Goal: Task Accomplishment & Management: Use online tool/utility

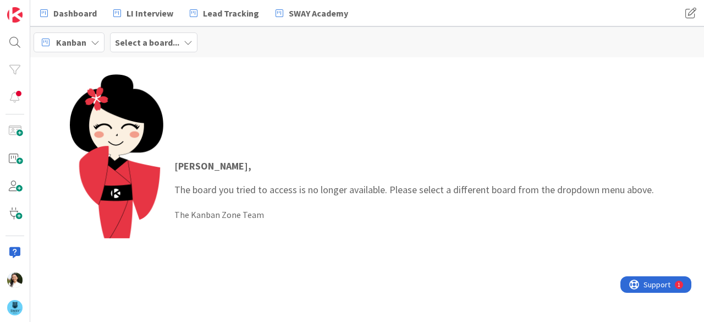
click at [156, 42] on b "Select a board..." at bounding box center [147, 42] width 64 height 11
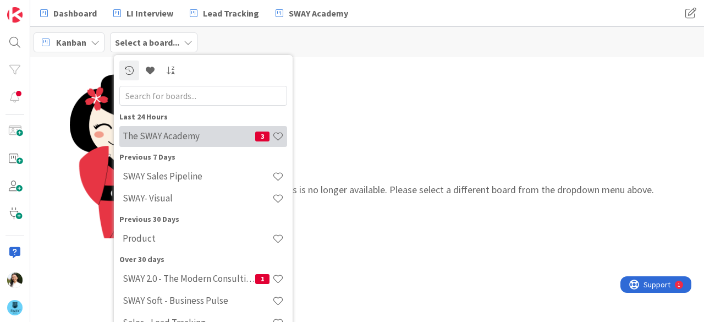
click at [172, 138] on h4 "The SWAY Academy" at bounding box center [189, 135] width 133 height 11
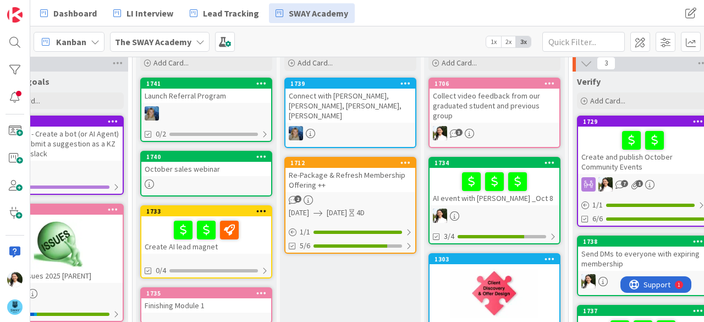
scroll to position [43, 51]
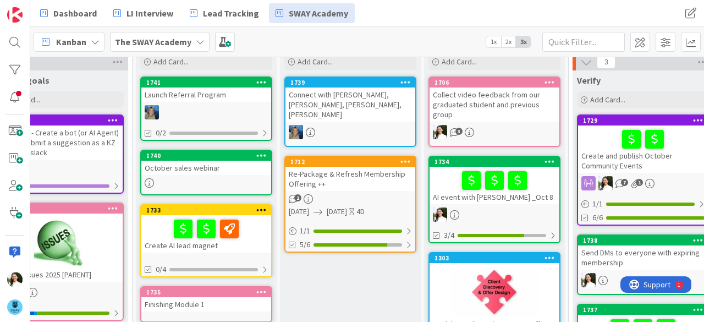
click at [229, 175] on div "[DATE] sales webinar" at bounding box center [206, 173] width 132 height 46
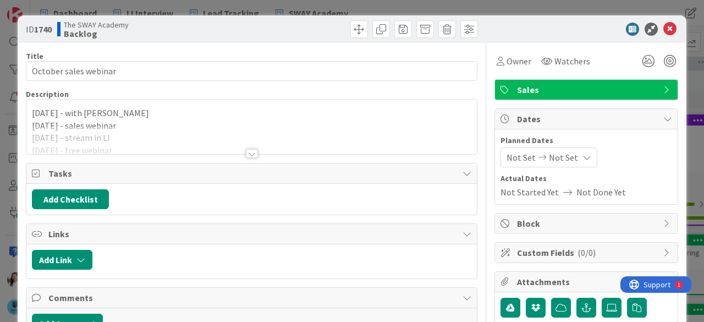
click at [238, 149] on div at bounding box center [251, 140] width 451 height 28
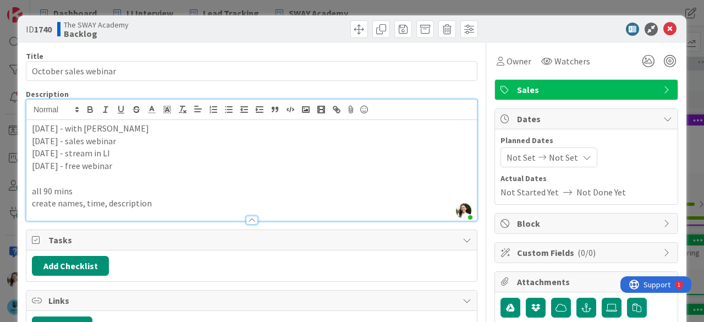
click at [473, 5] on div "ID 1740 The SWAY Academy Backlog Title 21 / 128 October sales webinar Descripti…" at bounding box center [352, 161] width 704 height 322
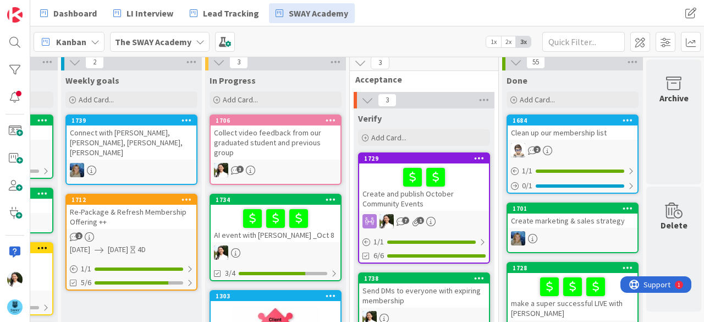
scroll to position [0, 270]
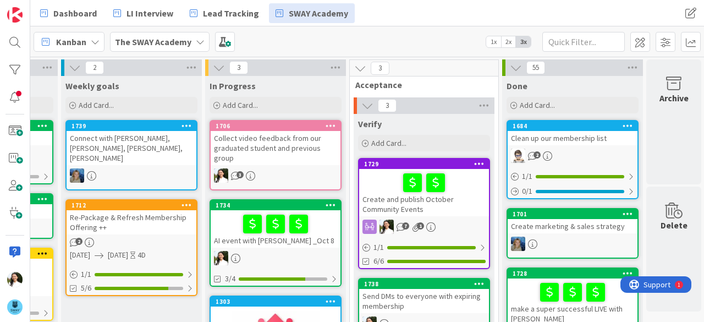
click at [435, 203] on div "Create and publish October Community Events" at bounding box center [424, 192] width 130 height 47
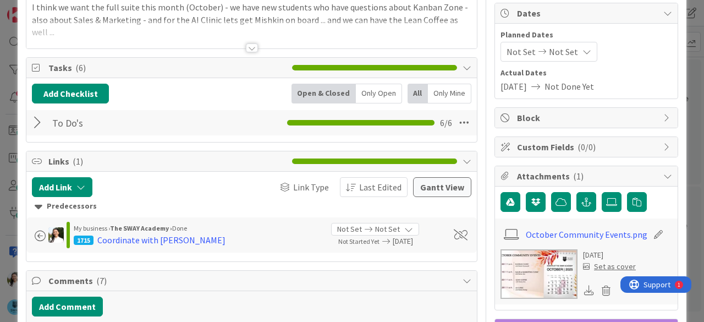
scroll to position [47, 0]
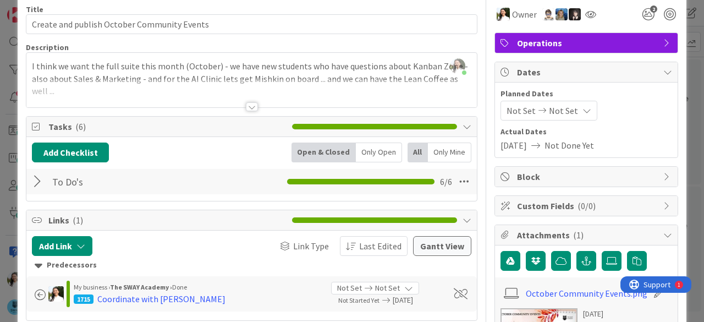
click at [35, 182] on div at bounding box center [39, 182] width 14 height 20
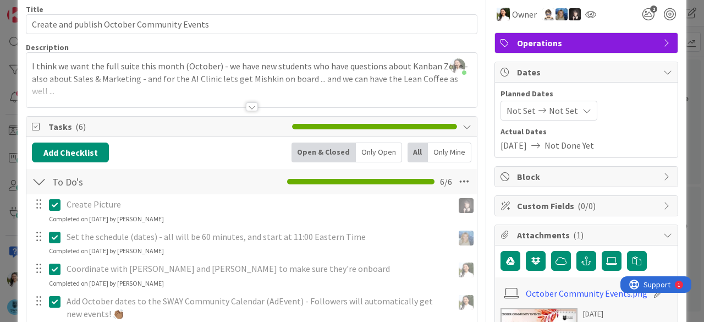
click at [252, 103] on div at bounding box center [252, 106] width 12 height 9
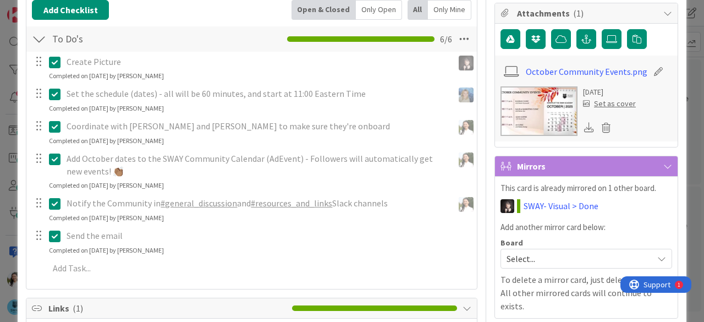
scroll to position [270, 0]
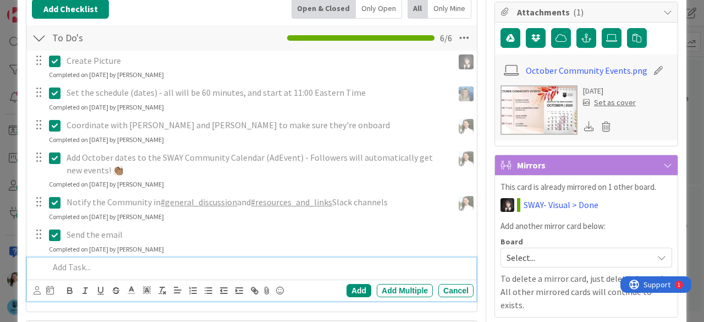
click at [88, 266] on p at bounding box center [259, 267] width 420 height 13
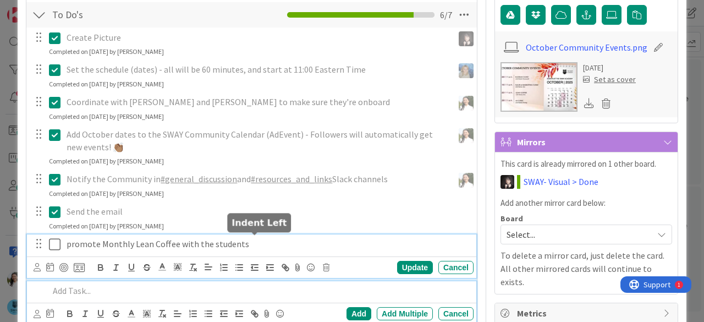
scroll to position [316, 0]
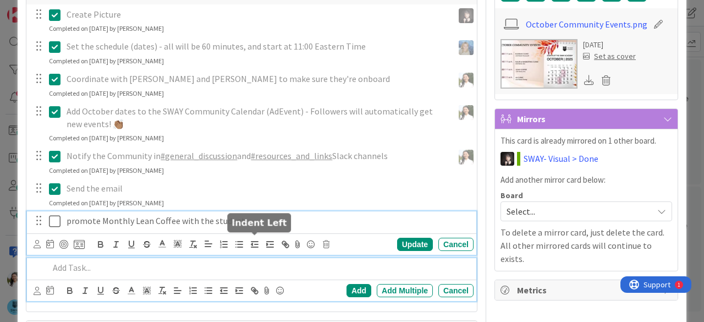
click at [254, 244] on div "promote Monthly Lean Coffee with the students Update Cancel" at bounding box center [252, 232] width 450 height 43
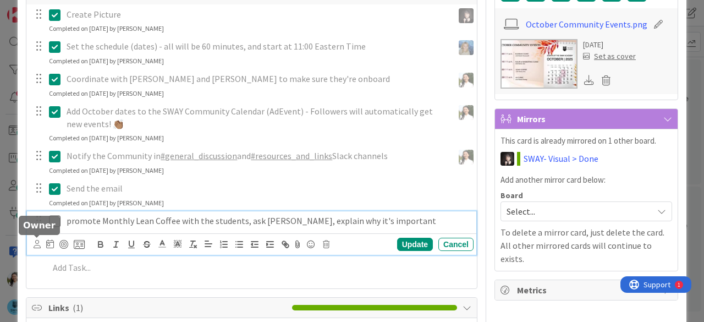
click at [35, 244] on icon at bounding box center [37, 244] width 7 height 8
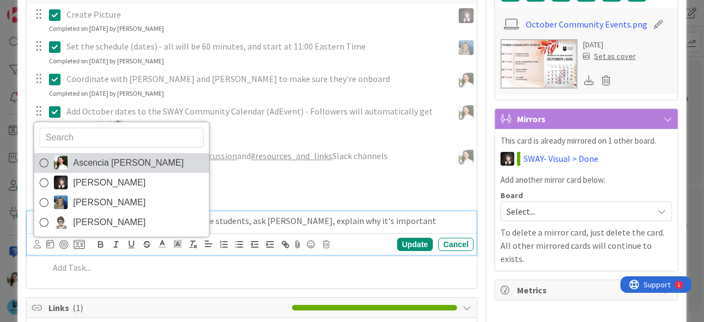
click at [103, 166] on span "Ascencia [PERSON_NAME]" at bounding box center [128, 163] width 111 height 17
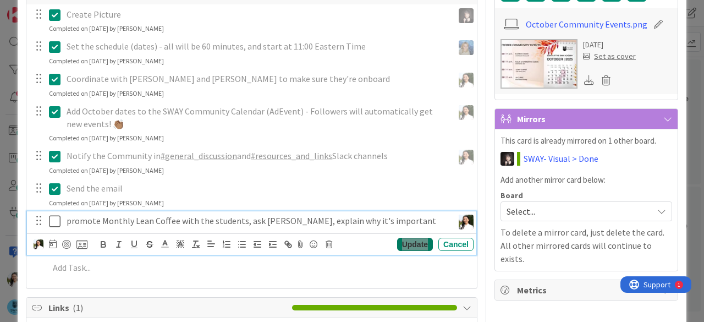
click at [420, 244] on div "Update" at bounding box center [415, 244] width 36 height 13
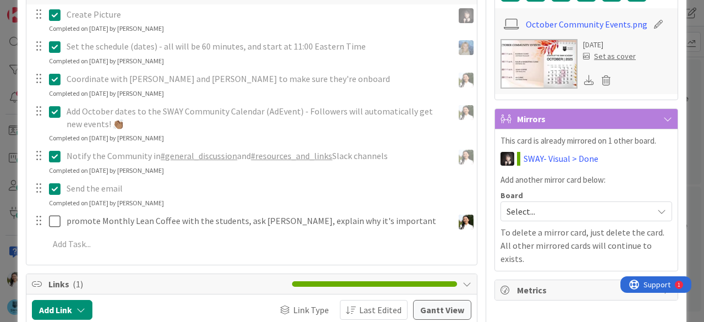
click at [0, 135] on div "ID 1729 The SWAY Academy Verify Title 43 / 128 Create and publish October Commu…" at bounding box center [352, 161] width 704 height 322
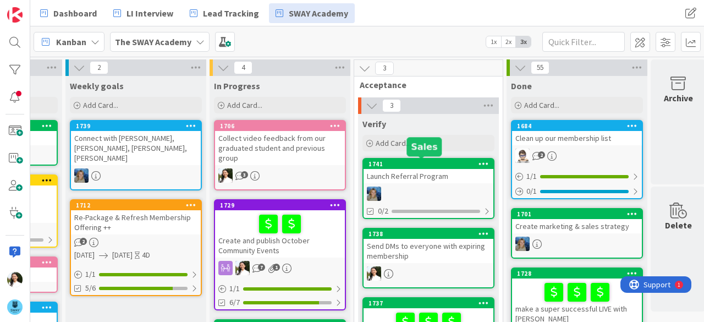
scroll to position [0, 278]
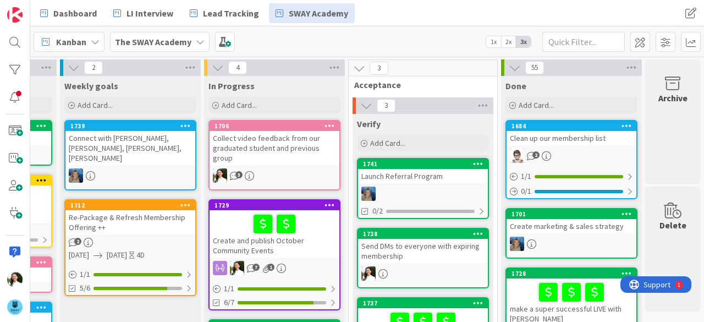
click at [402, 176] on div "Launch Referral Program" at bounding box center [423, 176] width 130 height 14
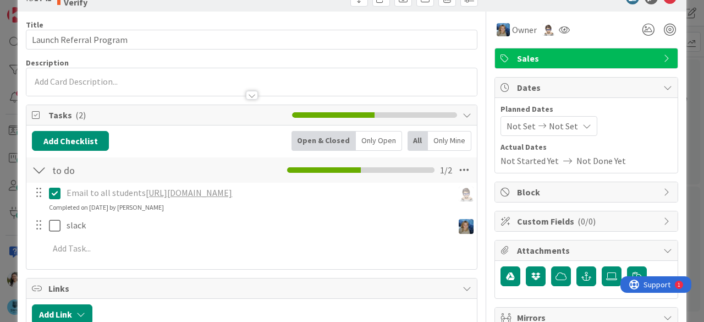
scroll to position [32, 0]
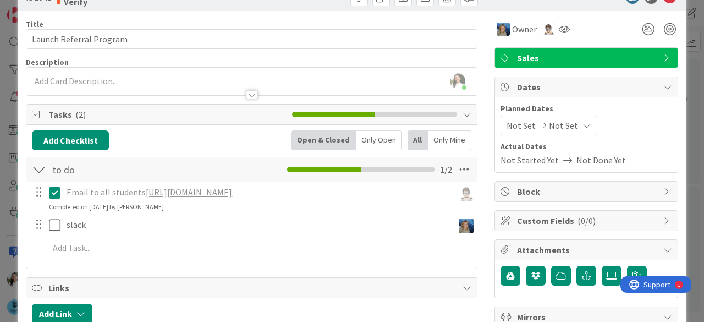
click at [0, 175] on div "ID 1741 The SWAY Academy Verify Title 23 / 128 Launch Referral Program Descript…" at bounding box center [352, 161] width 704 height 322
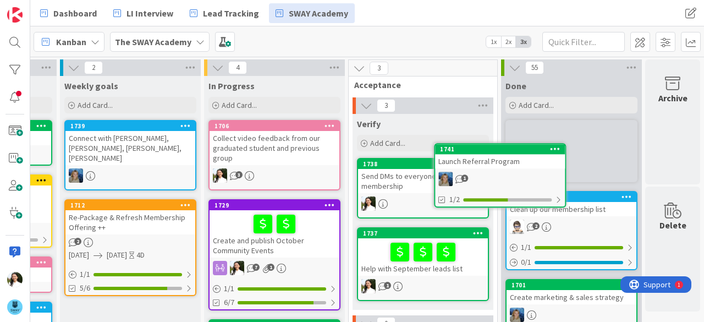
scroll to position [0, 278]
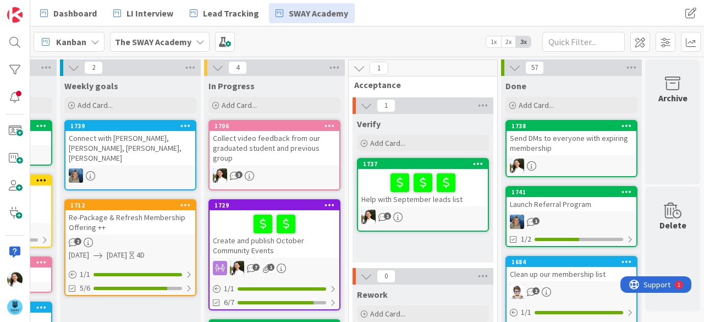
click at [254, 149] on div "Collect video feedback from our graduated student and previous group" at bounding box center [275, 148] width 130 height 34
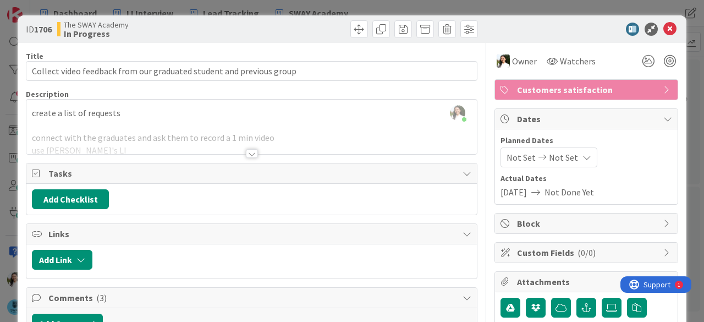
click at [0, 179] on div "ID 1706 The SWAY Academy In Progress Title 69 / 128 Collect video feedback from…" at bounding box center [352, 161] width 704 height 322
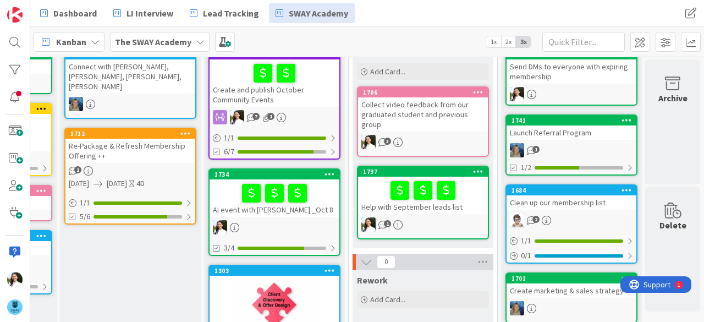
scroll to position [72, 278]
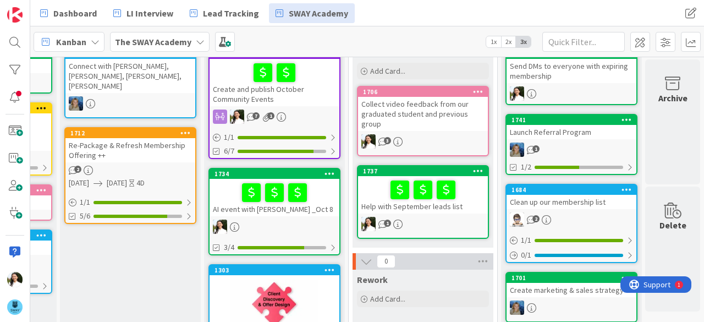
click at [305, 208] on div "AI event with [PERSON_NAME] _Oct 8" at bounding box center [275, 197] width 130 height 37
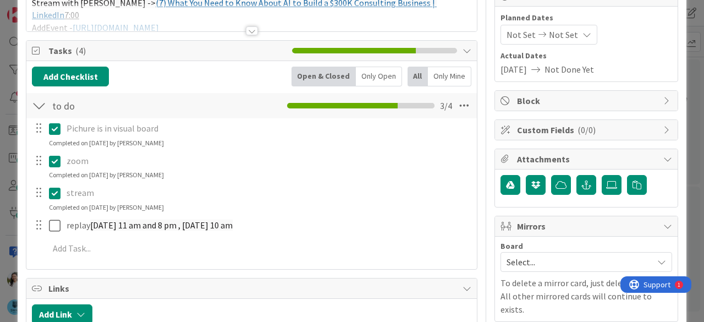
scroll to position [125, 0]
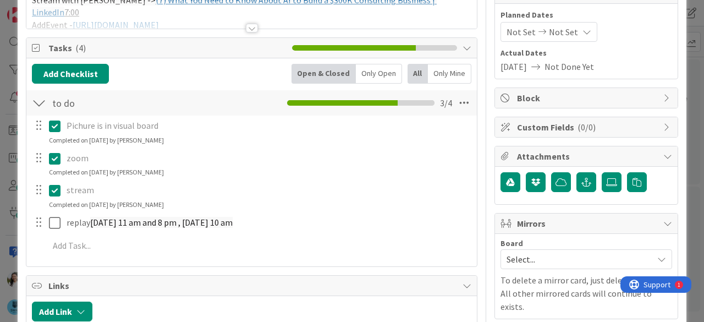
click at [0, 211] on div "ID 1734 The SWAY Academy In Progress Title 27 / 128 AI event with [PERSON_NAME]…" at bounding box center [352, 161] width 704 height 322
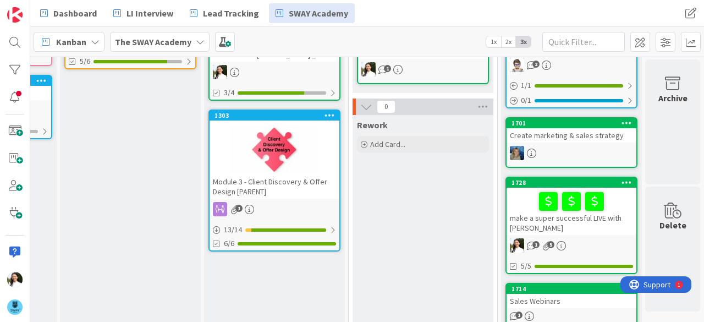
scroll to position [227, 278]
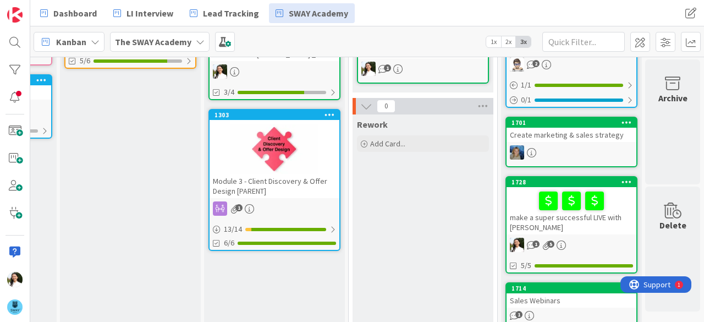
click at [266, 168] on div at bounding box center [275, 149] width 130 height 50
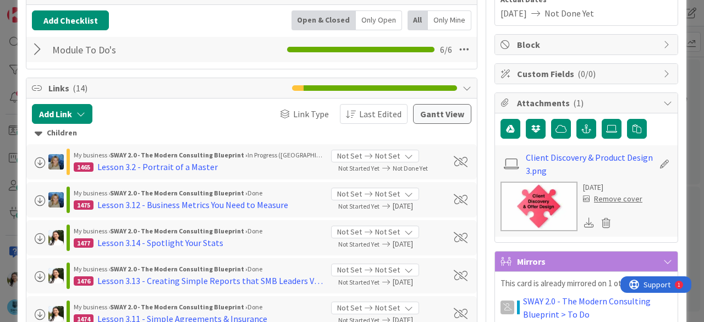
scroll to position [182, 0]
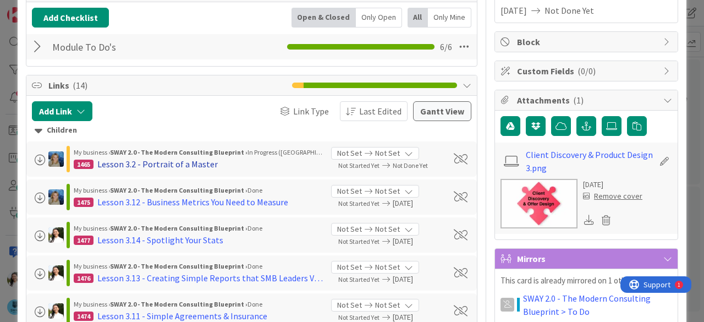
click at [123, 164] on div "Lesson 3.2 - Portrait of a Master" at bounding box center [157, 163] width 120 height 13
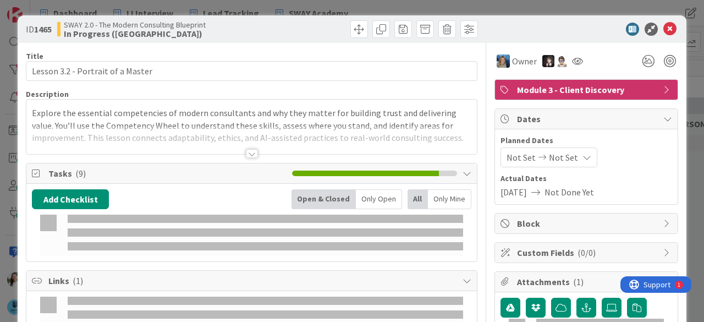
type input "1.1 modul"
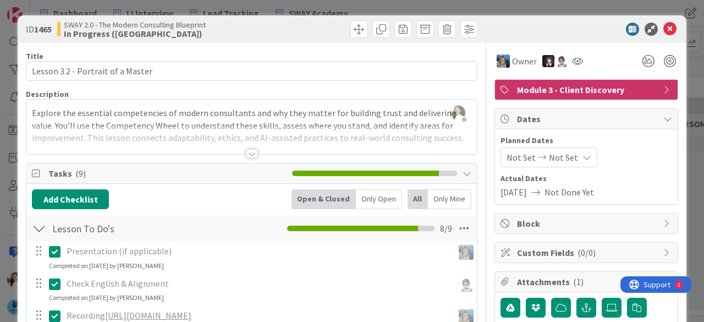
click at [246, 154] on div at bounding box center [252, 153] width 12 height 9
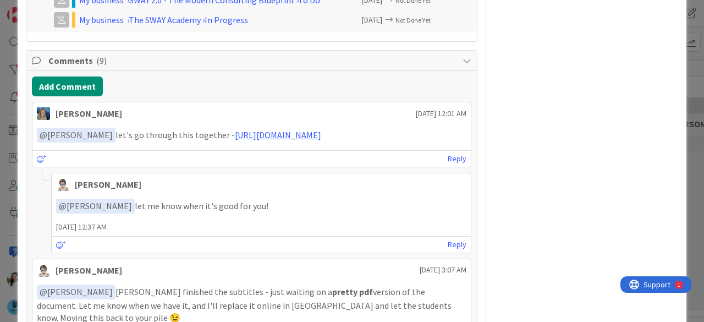
scroll to position [702, 0]
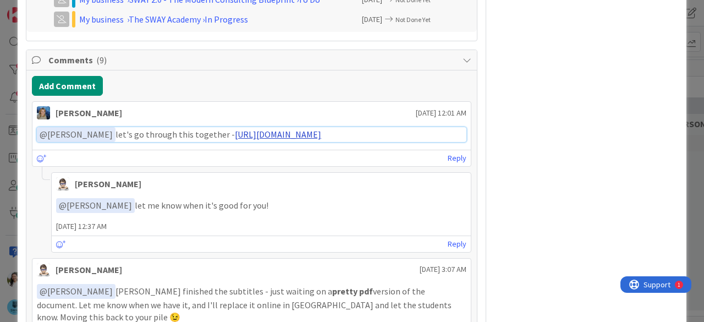
click at [235, 140] on link "[URL][DOMAIN_NAME]" at bounding box center [278, 134] width 86 height 11
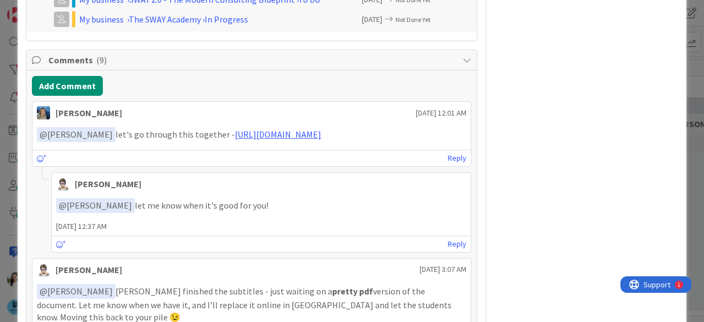
click at [1, 135] on div "ID 1465 SWAY 2.0 - The Modern Consulting Blueprint In Progress ([PERSON_NAME]) …" at bounding box center [352, 161] width 704 height 322
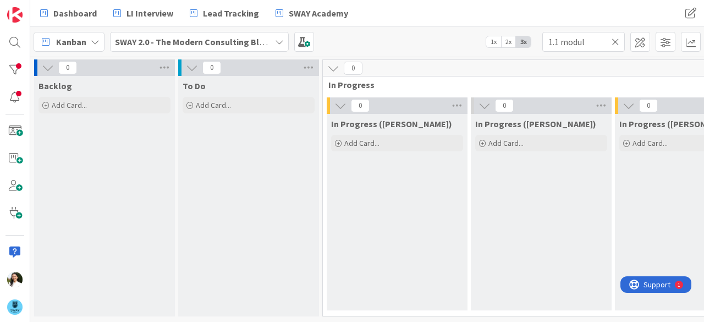
click at [198, 42] on b "SWAY 2.0 - The Modern Consulting Blueprint" at bounding box center [201, 41] width 173 height 11
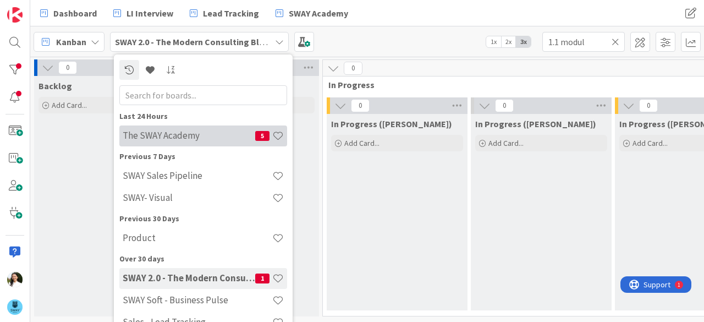
click at [189, 128] on div "The SWAY Academy 5" at bounding box center [203, 135] width 168 height 21
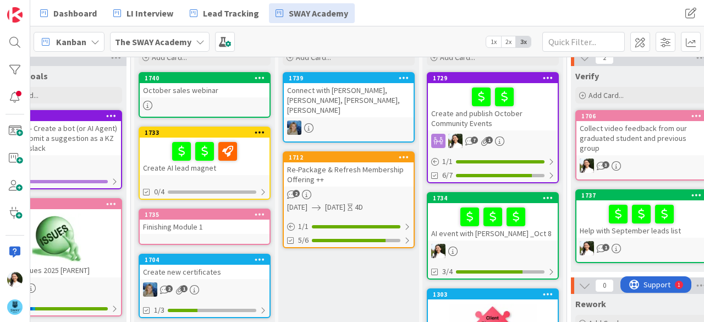
scroll to position [0, 53]
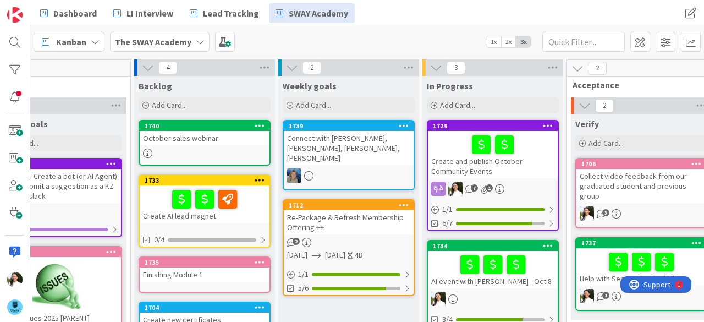
click at [355, 140] on div "Connect with [PERSON_NAME], [PERSON_NAME], [PERSON_NAME], [PERSON_NAME]" at bounding box center [349, 148] width 130 height 34
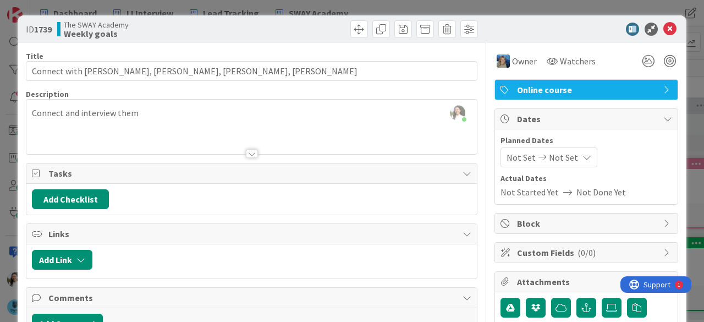
click at [0, 155] on div "ID 1739 The SWAY Academy Weekly goals Title 34 / 128 Connect with [PERSON_NAME]…" at bounding box center [352, 161] width 704 height 322
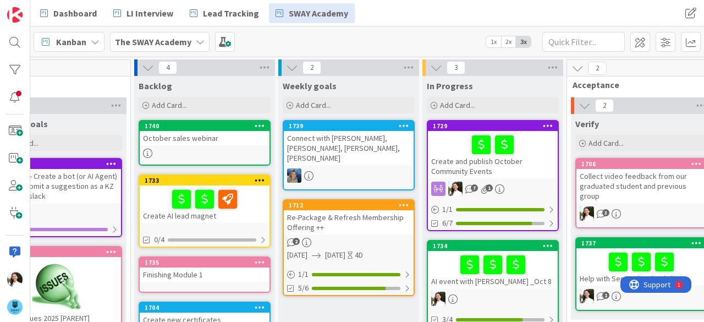
click at [363, 210] on div "Re-Package & Refresh Membership Offering ++" at bounding box center [349, 222] width 130 height 24
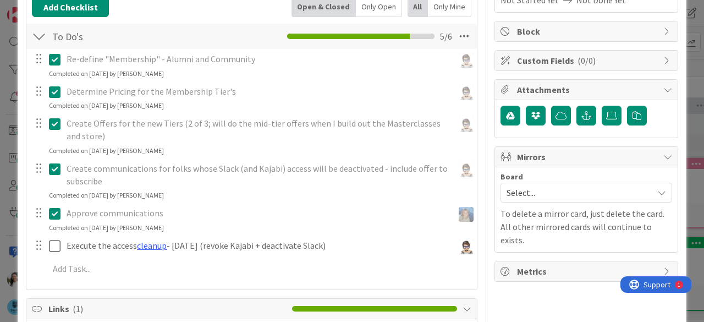
scroll to position [193, 0]
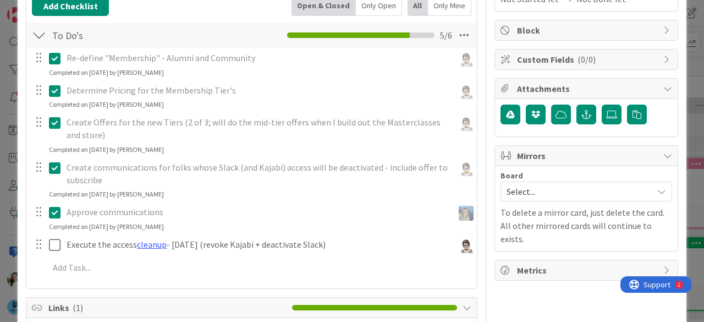
click at [0, 163] on div "ID 1712 The SWAY Academy Weekly goals Title 43 / 128 Re-Package & Refresh Membe…" at bounding box center [352, 161] width 704 height 322
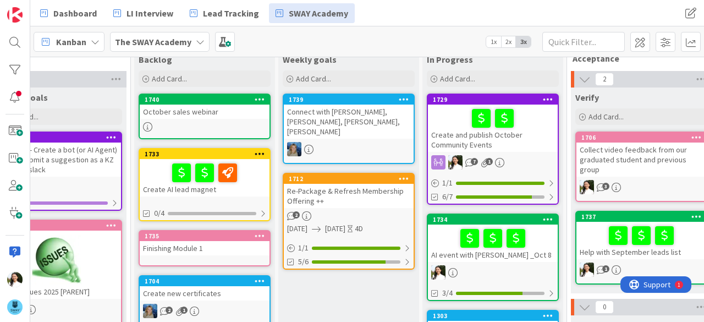
click at [348, 184] on div "Re-Package & Refresh Membership Offering ++" at bounding box center [349, 196] width 130 height 24
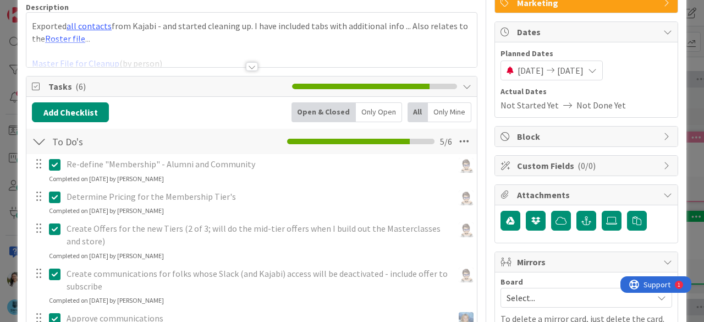
scroll to position [202, 0]
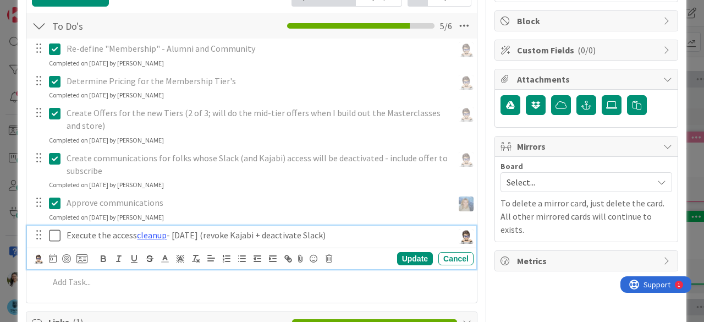
click at [54, 236] on icon at bounding box center [55, 235] width 12 height 13
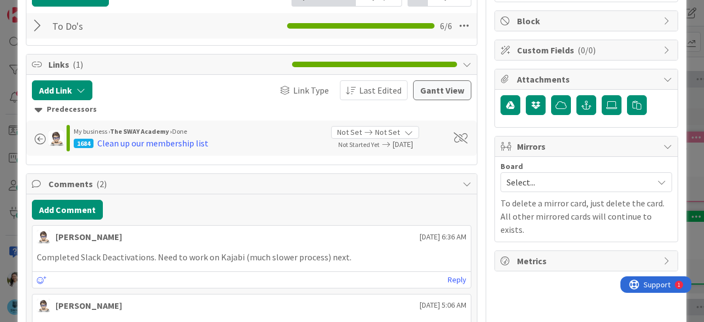
click at [0, 161] on div "ID 1712 The SWAY Academy Weekly goals Title 43 / 128 Re-Package & Refresh Membe…" at bounding box center [352, 161] width 704 height 322
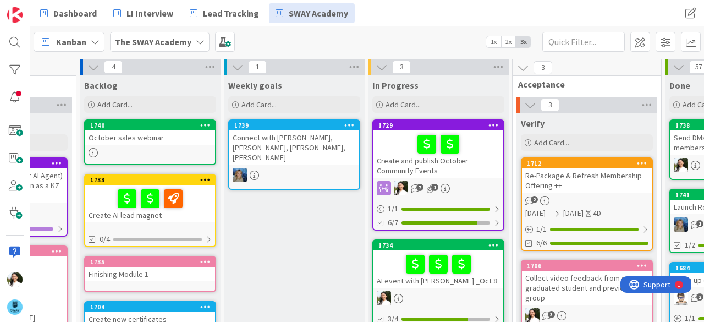
scroll to position [0, 107]
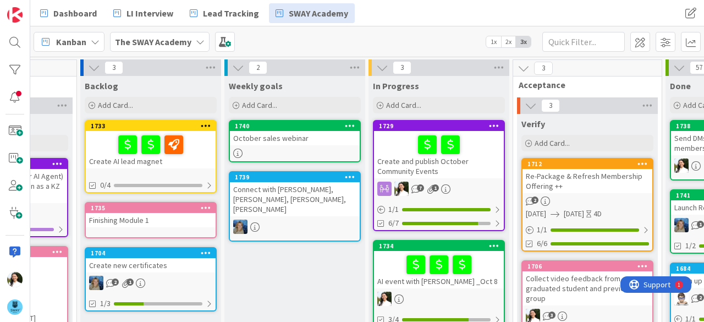
click at [283, 135] on div "October sales webinar" at bounding box center [295, 138] width 130 height 14
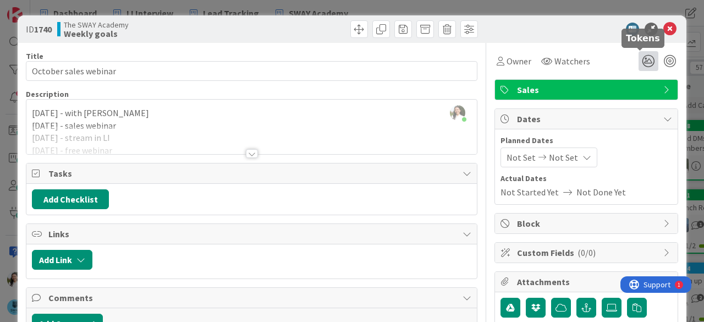
click at [643, 61] on icon at bounding box center [649, 61] width 20 height 20
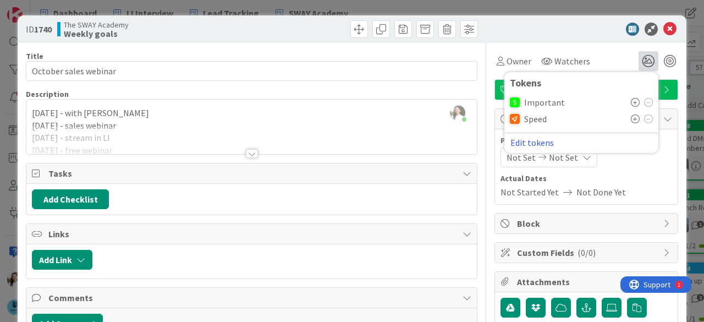
click at [631, 101] on icon at bounding box center [635, 102] width 9 height 9
click at [631, 101] on icon at bounding box center [635, 104] width 9 height 9
click at [342, 8] on div "ID 1740 The SWAY Academy Weekly goals Title 21 / 128 October sales webinar Desc…" at bounding box center [352, 161] width 704 height 322
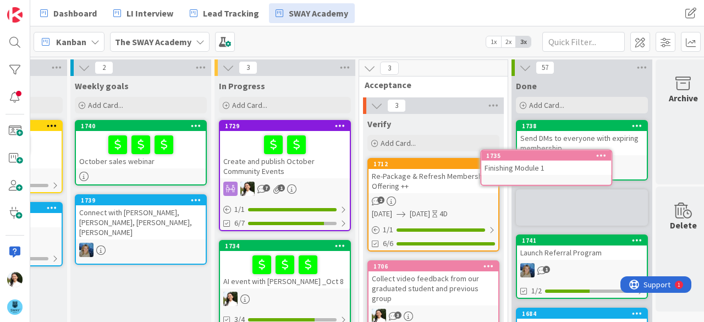
scroll to position [0, 278]
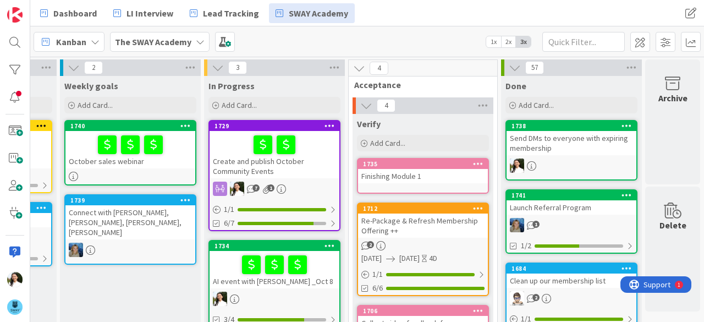
click at [413, 174] on div "Finishing Module 1" at bounding box center [423, 176] width 130 height 14
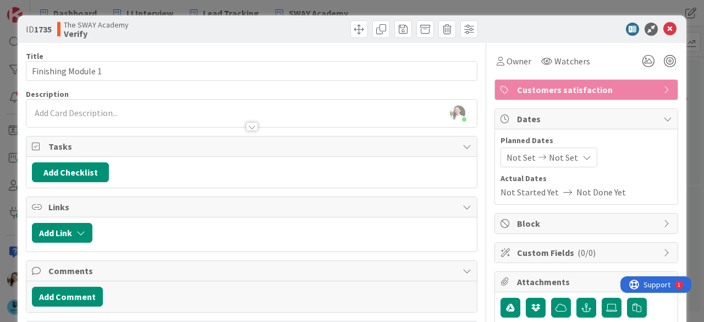
click at [0, 136] on div "ID 1735 The SWAY Academy Verify Title 19 / 128 Finishing Module 1 Description A…" at bounding box center [352, 161] width 704 height 322
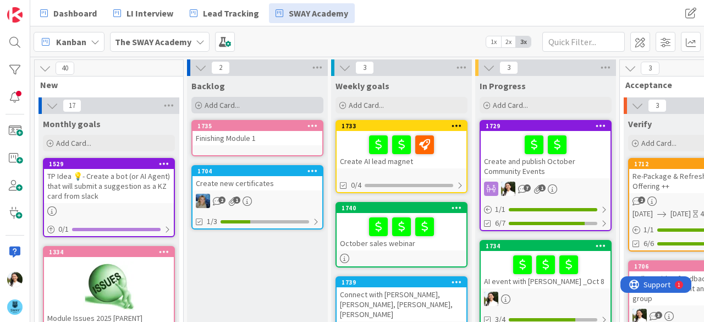
click at [289, 106] on div "Add Card..." at bounding box center [257, 105] width 132 height 17
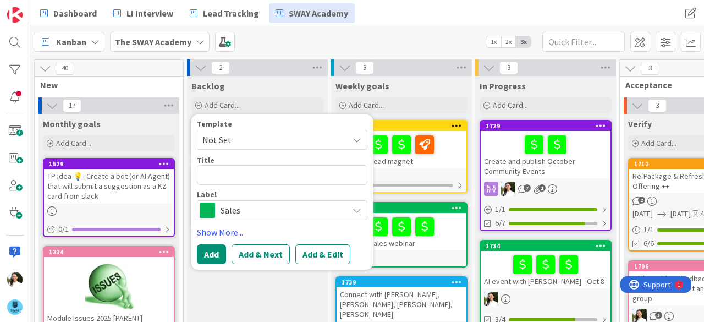
type textarea "x"
type textarea "C"
type textarea "x"
type textarea "Cre"
type textarea "x"
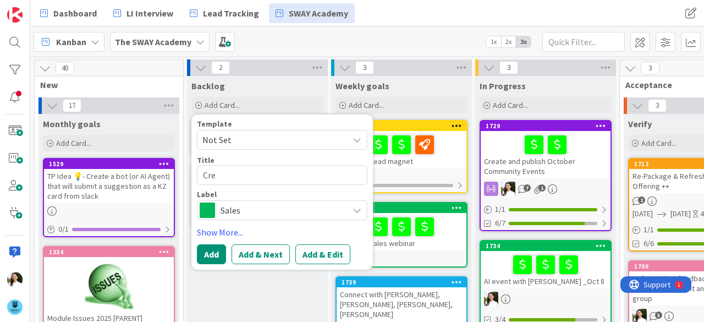
type textarea "Crea"
type textarea "x"
type textarea "Creat"
type textarea "x"
type textarea "Create"
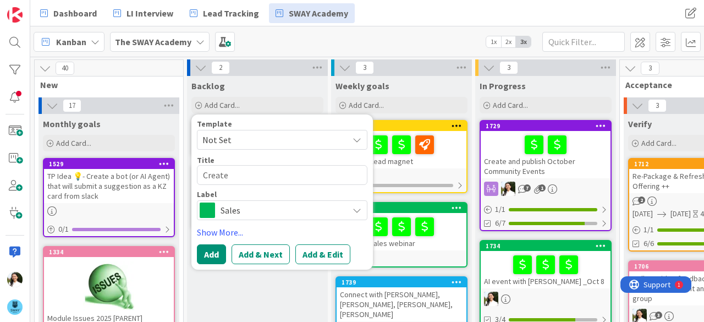
type textarea "x"
type textarea "Create"
type textarea "x"
type textarea "Create e"
type textarea "x"
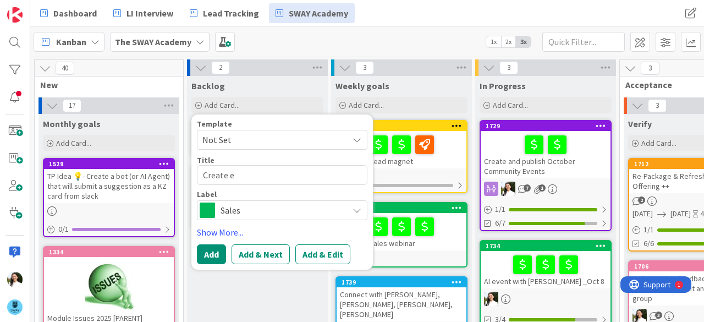
type textarea "Create em"
type textarea "x"
type textarea "Create ema"
type textarea "x"
type textarea "Create emai"
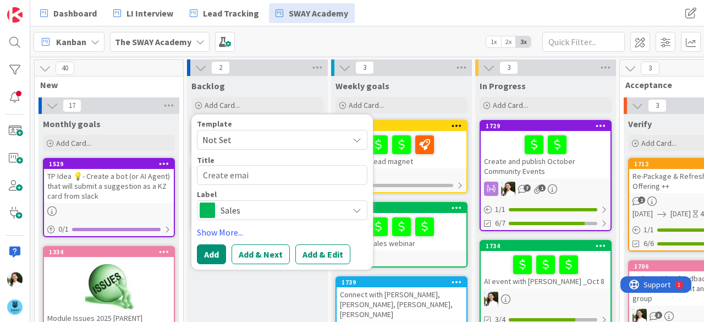
type textarea "x"
type textarea "Create email"
type textarea "x"
type textarea "Create emails"
type textarea "x"
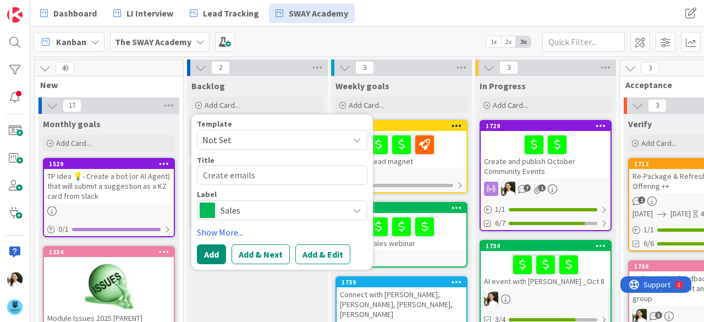
type textarea "Create emails"
type textarea "x"
type textarea "Create emails f"
type textarea "x"
type textarea "Create emails fo"
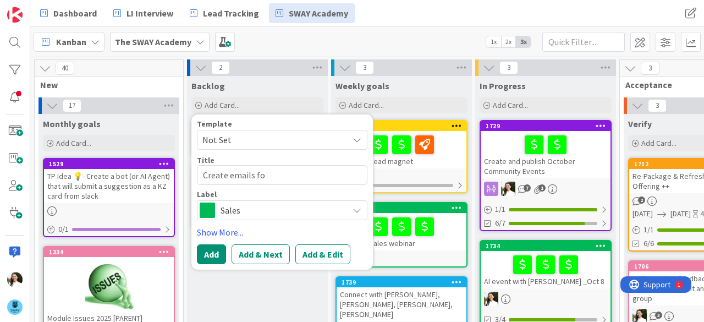
type textarea "x"
type textarea "Create emails for"
type textarea "x"
type textarea "Create emails for"
type textarea "x"
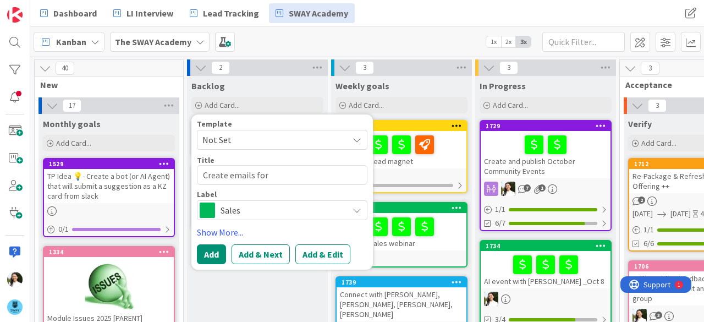
type textarea "Create emails for s"
type textarea "x"
type textarea "Create emails for st"
type textarea "x"
type textarea "Create emails for sta"
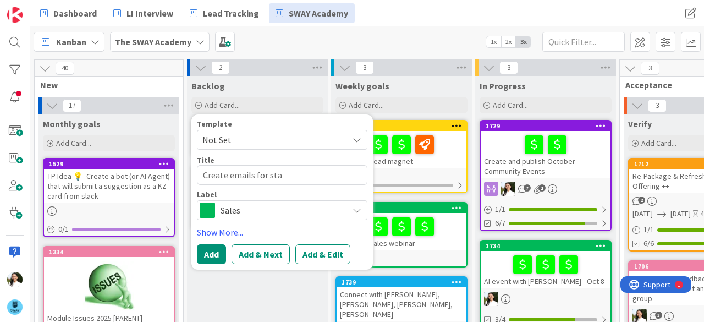
type textarea "x"
type textarea "Create emails for star"
type textarea "x"
type textarea "Create emails for start"
type textarea "x"
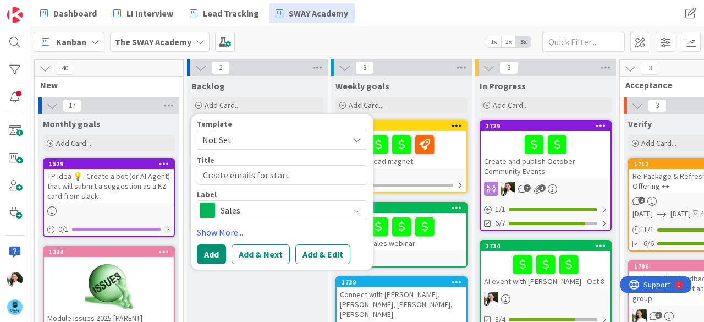
type textarea "Create emails for start o"
type textarea "x"
type textarea "Create emails for start of"
type textarea "x"
type textarea "Create emails for start of"
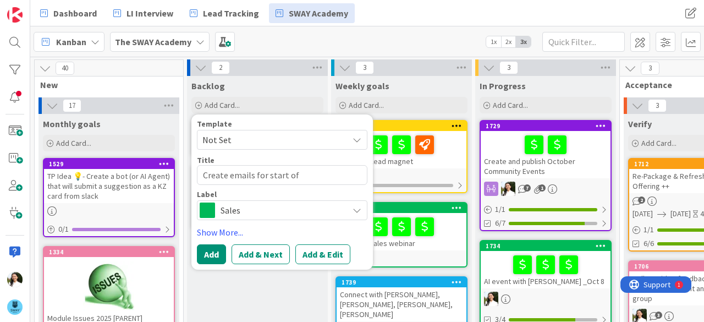
type textarea "x"
type textarea "Create emails for start of th"
type textarea "x"
type textarea "Create emails for start of the"
type textarea "x"
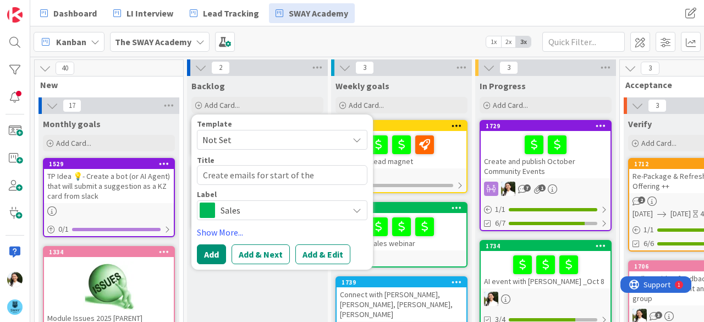
type textarea "Create emails for start of the"
type textarea "x"
type textarea "Create emails for start of the sp"
type textarea "x"
type textarea "Create emails for start of the spri"
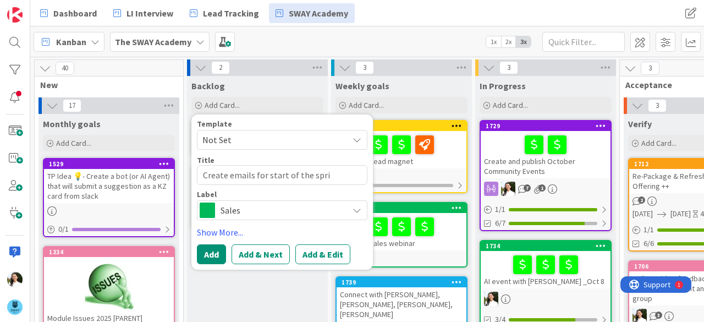
type textarea "x"
type textarea "Create emails for start of the sprint"
type textarea "x"
type textarea "Create emails for start of the sprint,"
type textarea "x"
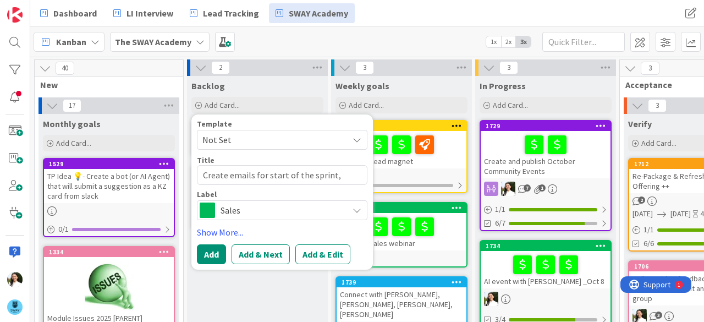
type textarea "Create emails for start of the sprint, m"
type textarea "x"
type textarea "Create emails for start of the sprint, mi"
type textarea "x"
type textarea "Create emails for start of the sprint, mid"
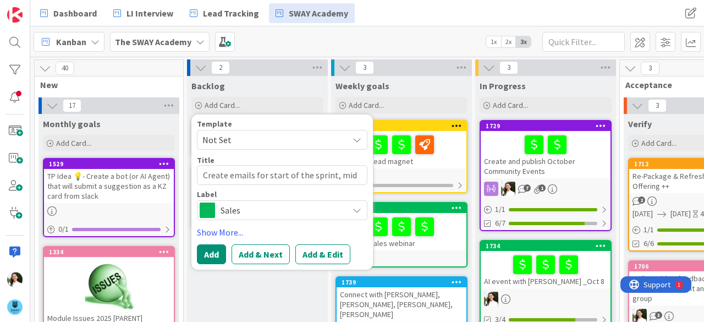
type textarea "x"
type textarea "Create emails for start of the sprint, mid-"
type textarea "x"
type textarea "Create emails for start of the sprint, mid-w"
type textarea "x"
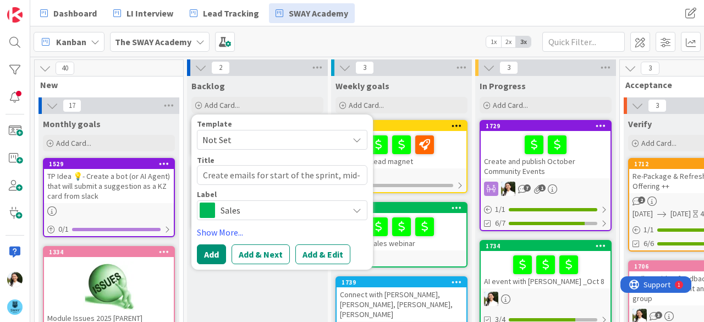
type textarea "Create emails for start of the sprint, mid-we"
type textarea "x"
type textarea "Create emails for start of the sprint, mid-wee"
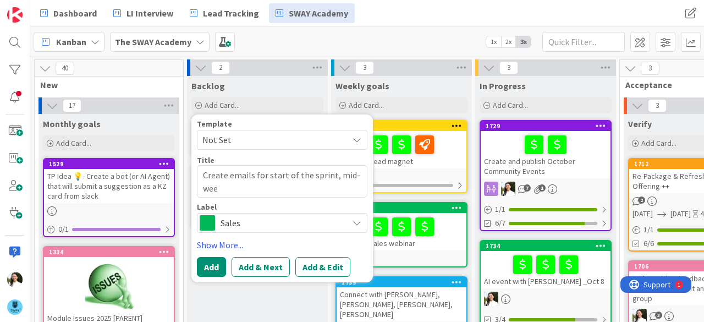
type textarea "x"
type textarea "Create emails for start of the sprint, mid-week"
type textarea "x"
type textarea "Create emails for start of the sprint, mid-week,"
type textarea "x"
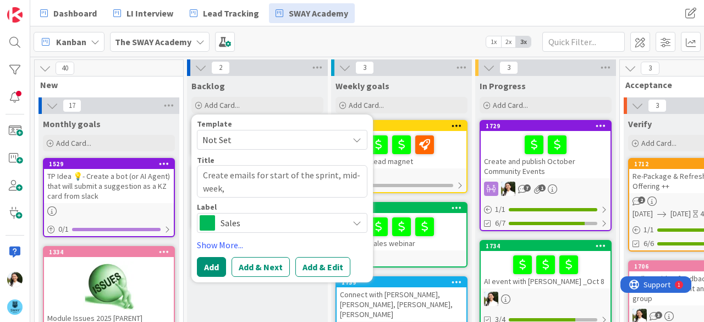
type textarea "Create emails for start of the sprint, mid-week,"
type textarea "x"
type textarea "Create emails for start of the sprint, mid-week"
type textarea "x"
type textarea "Create emails for start of the sprint, mid-"
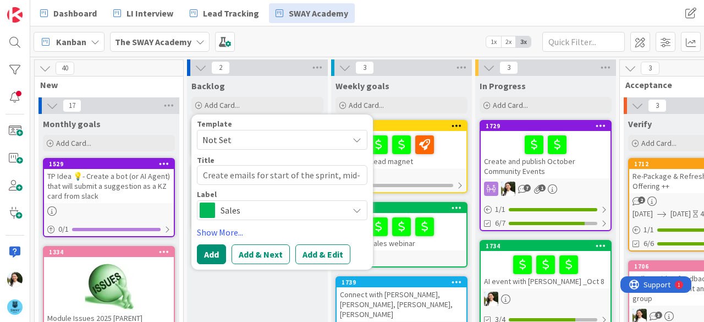
type textarea "x"
type textarea "Create emails for start of the sprint, mid"
type textarea "x"
type textarea "Create emails for start of the sprint,"
type textarea "x"
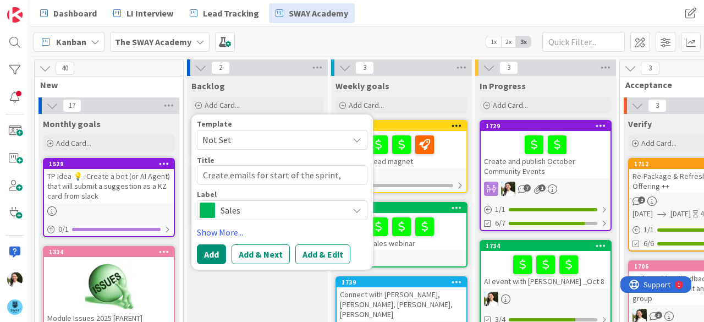
type textarea "Create emails for start of the sprint"
type textarea "x"
type textarea "Create emails for start of the"
type textarea "x"
type textarea "Create emails for start of"
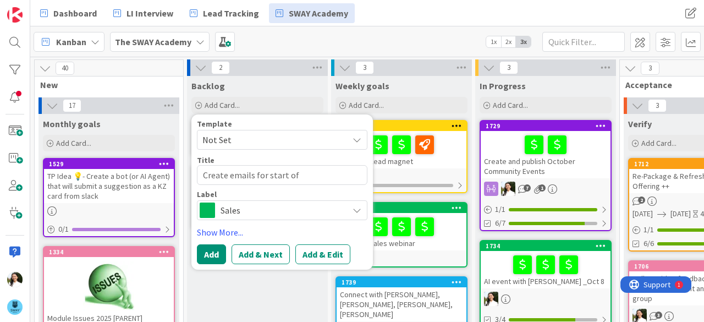
type textarea "x"
type textarea "Create emails for start"
type textarea "x"
type textarea "Create emails for"
type textarea "x"
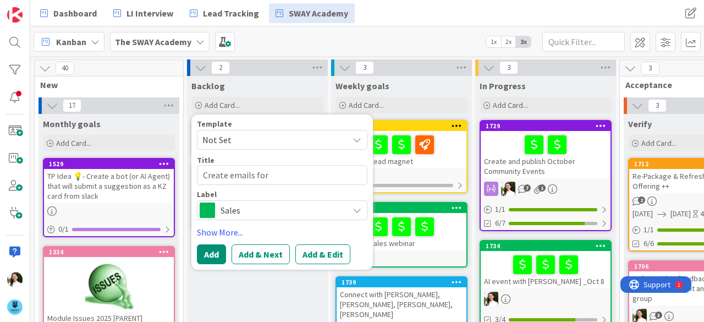
type textarea "Create emails"
type textarea "x"
type textarea "Create emails"
click at [217, 256] on button "Add" at bounding box center [211, 254] width 29 height 20
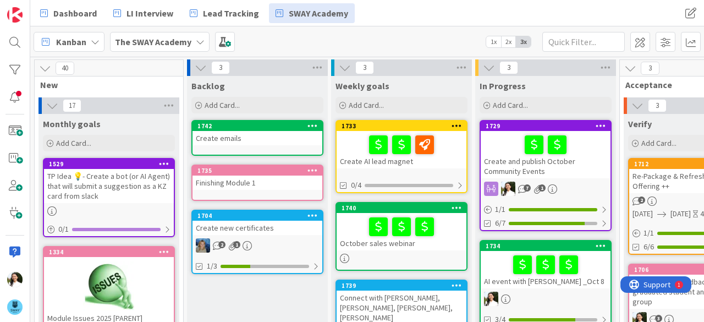
click at [250, 136] on div "Create emails" at bounding box center [258, 138] width 130 height 14
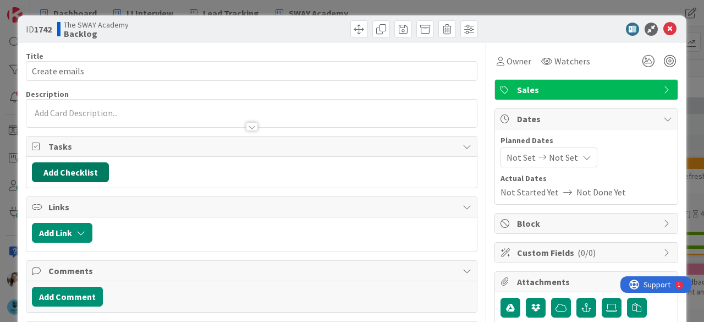
click at [82, 172] on button "Add Checklist" at bounding box center [70, 172] width 77 height 20
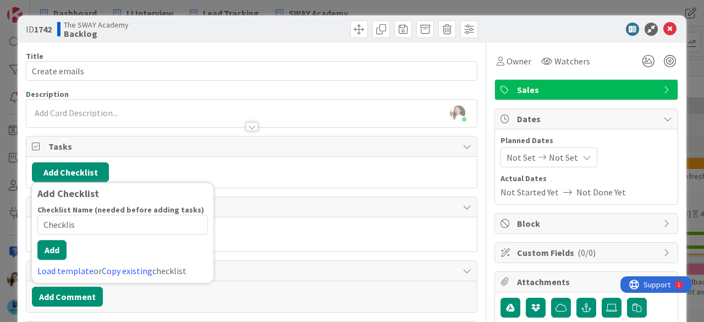
type input "Checklist"
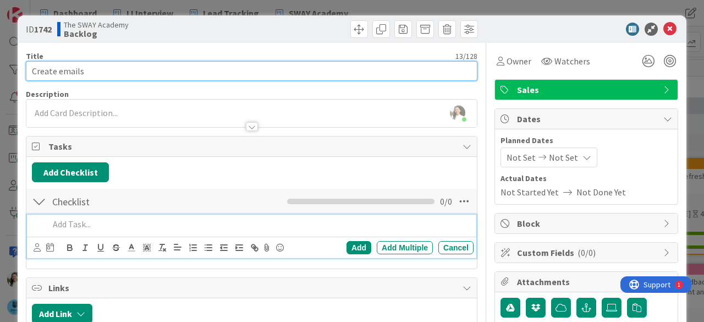
click at [129, 73] on input "Create emails" at bounding box center [252, 71] width 452 height 20
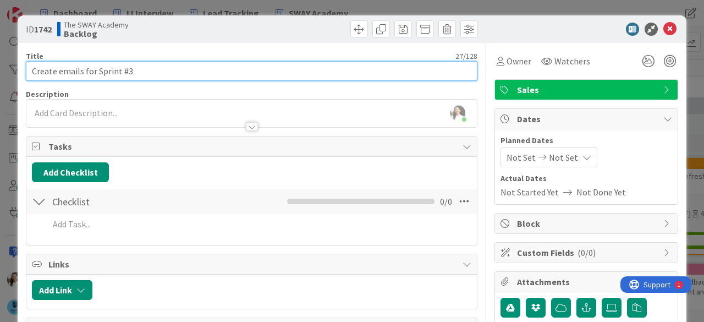
type input "Create emails for Sprint #3"
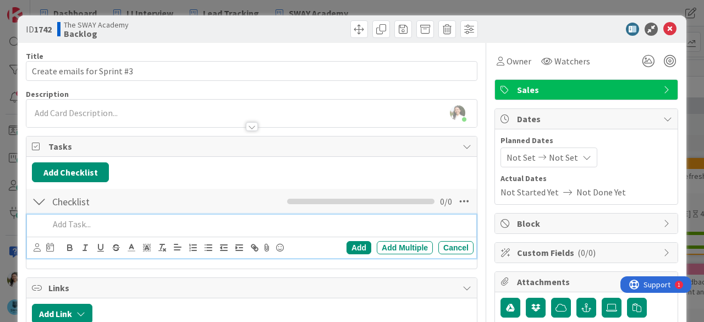
click at [106, 224] on p at bounding box center [259, 224] width 420 height 13
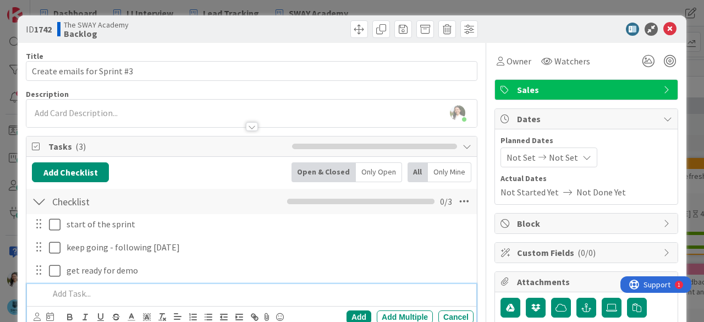
click at [0, 156] on div "ID 1742 The SWAY Academy Backlog Title 27 / 128 Create emails for Sprint #3 Des…" at bounding box center [352, 161] width 704 height 322
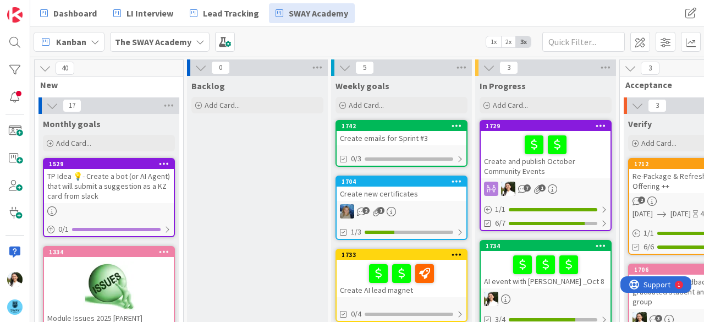
click at [407, 135] on div "Create emails for Sprint #3" at bounding box center [402, 138] width 130 height 14
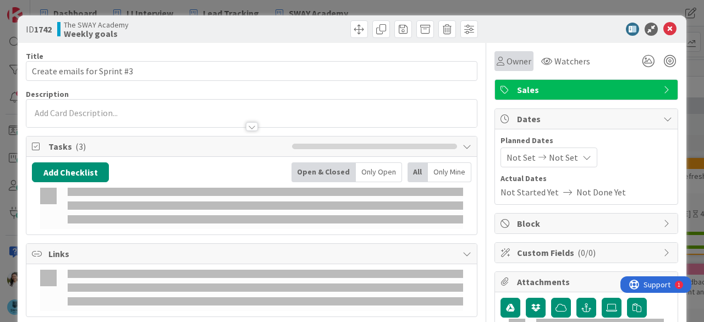
click at [519, 62] on span "Owner" at bounding box center [519, 60] width 25 height 13
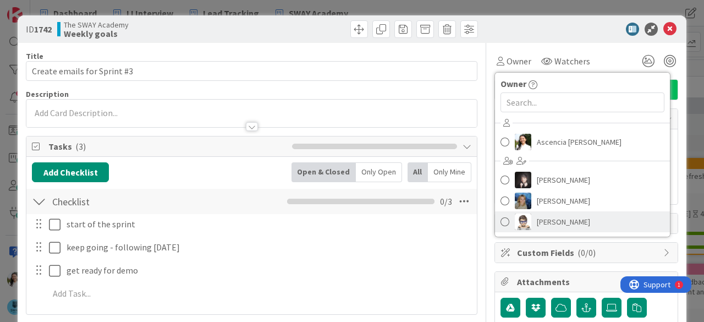
click at [538, 216] on span "[PERSON_NAME]" at bounding box center [563, 221] width 53 height 17
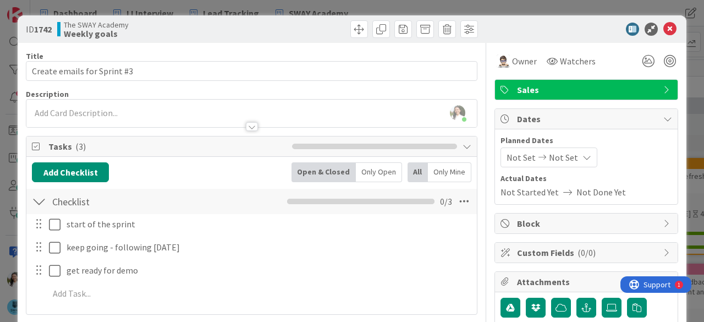
click at [0, 136] on div "ID 1742 The SWAY Academy Weekly goals Title 27 / 128 Create emails for Sprint #…" at bounding box center [352, 161] width 704 height 322
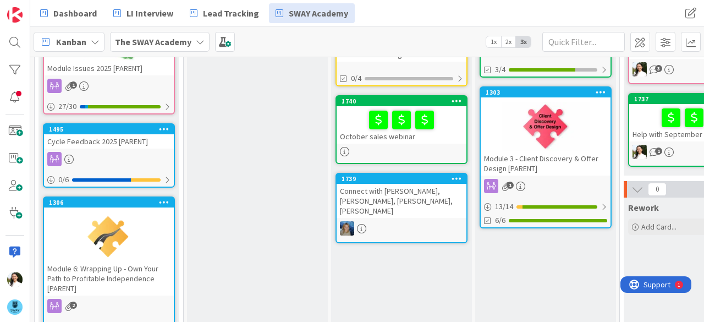
scroll to position [249, 0]
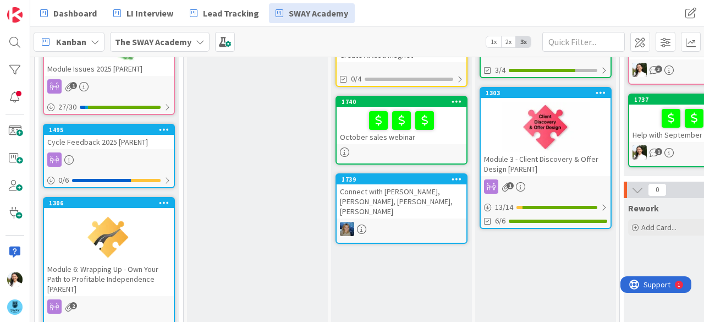
click at [443, 134] on div "October sales webinar" at bounding box center [402, 125] width 130 height 37
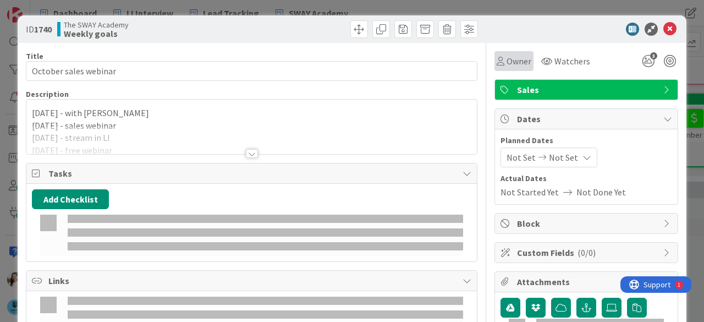
click at [512, 60] on span "Owner" at bounding box center [519, 60] width 25 height 13
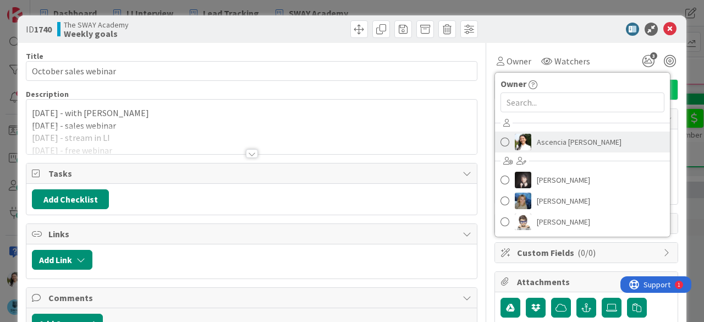
click at [537, 146] on span "Ascencia [PERSON_NAME]" at bounding box center [579, 142] width 85 height 17
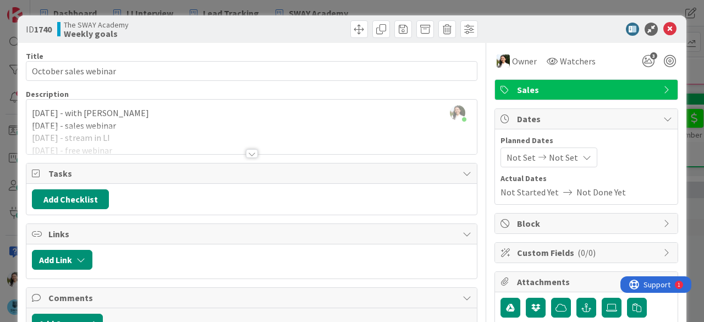
click at [0, 153] on div "ID 1740 The SWAY Academy Weekly goals Title 21 / 128 October sales webinar Desc…" at bounding box center [352, 161] width 704 height 322
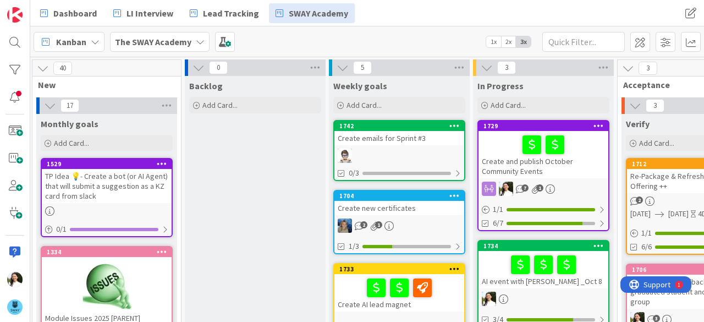
click at [408, 211] on div "Create new certificates" at bounding box center [400, 208] width 130 height 14
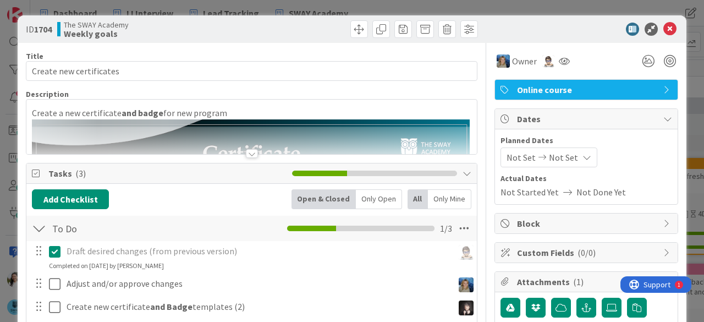
click at [0, 155] on div "ID 1704 The SWAY Academy Weekly goals Title 23 / 128 Create new certificates De…" at bounding box center [352, 161] width 704 height 322
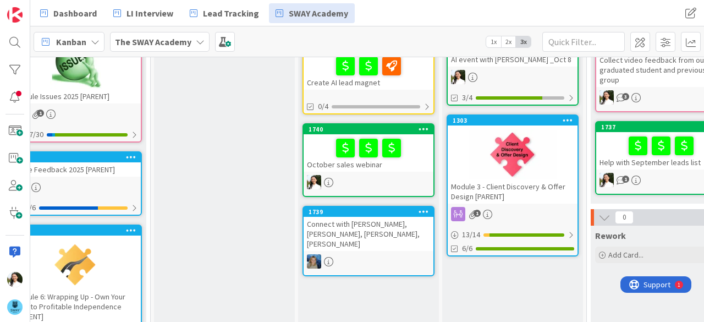
scroll to position [222, 33]
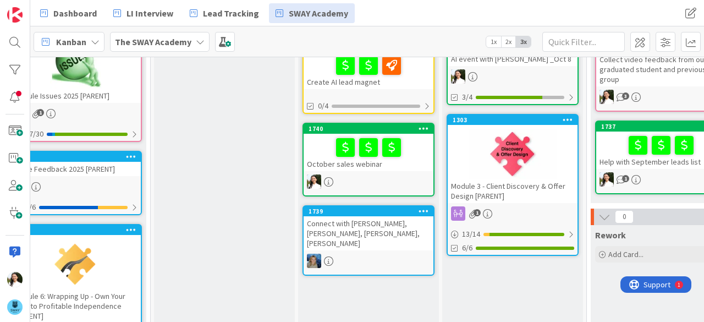
click at [369, 220] on div "Connect with [PERSON_NAME], [PERSON_NAME], [PERSON_NAME], [PERSON_NAME]" at bounding box center [369, 233] width 130 height 34
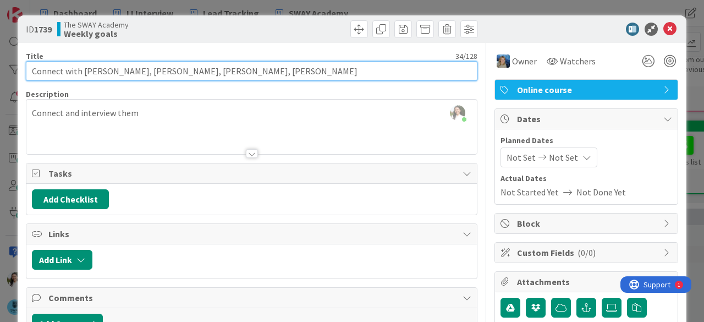
click at [147, 70] on input "Connect with [PERSON_NAME], [PERSON_NAME], [PERSON_NAME], [PERSON_NAME]" at bounding box center [252, 71] width 452 height 20
type input "Connect with [PERSON_NAME], [PERSON_NAME], [PERSON_NAME]"
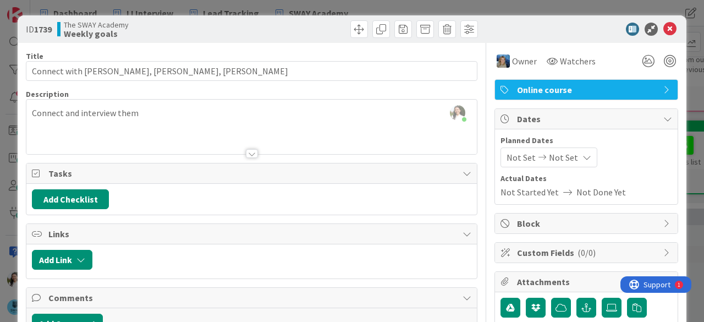
click at [245, 100] on div "Ascencia [PERSON_NAME] just joined Connect and interview them" at bounding box center [251, 127] width 451 height 54
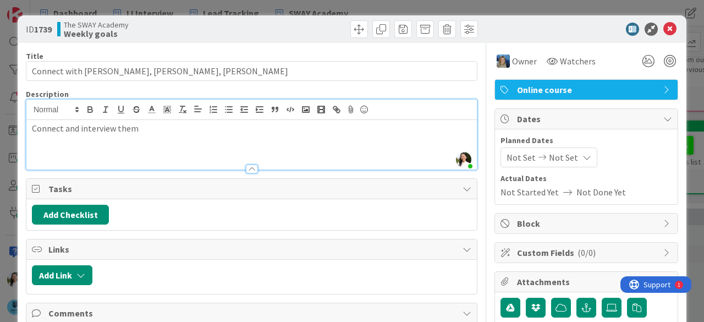
click at [171, 129] on p "Connect and interview them" at bounding box center [252, 128] width 440 height 13
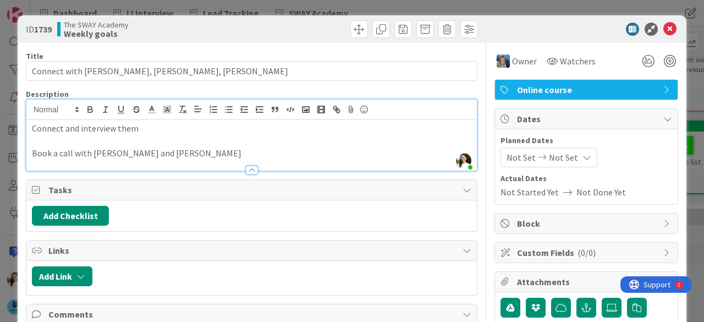
click at [61, 152] on p "Book a call with [PERSON_NAME] and [PERSON_NAME]" at bounding box center [252, 153] width 440 height 13
click at [5, 101] on div "ID 1739 The SWAY Academy Weekly goals Title 27 / 128 Connect with [PERSON_NAME]…" at bounding box center [352, 161] width 704 height 322
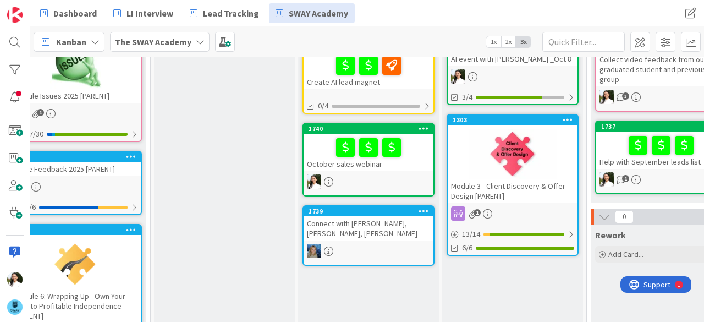
click at [133, 45] on b "The SWAY Academy" at bounding box center [153, 41] width 76 height 11
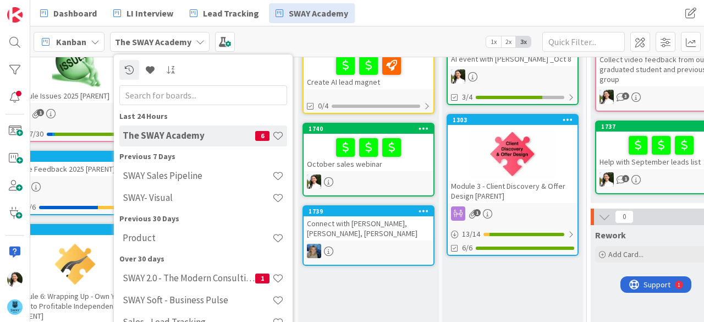
click at [348, 39] on div "Kanban The SWAY Academy Last 24 Hours The SWAY Academy 6 Previous 7 Days SWAY S…" at bounding box center [367, 41] width 674 height 30
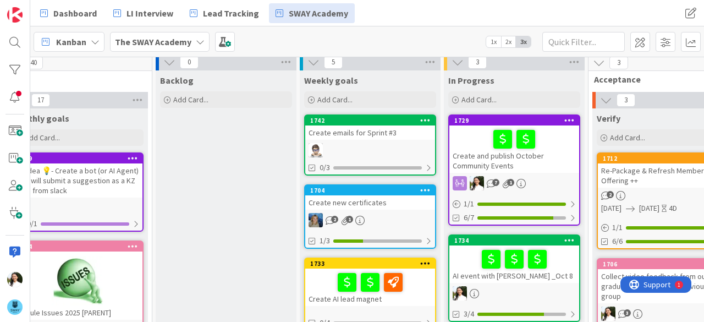
scroll to position [0, 31]
